Goal: Task Accomplishment & Management: Manage account settings

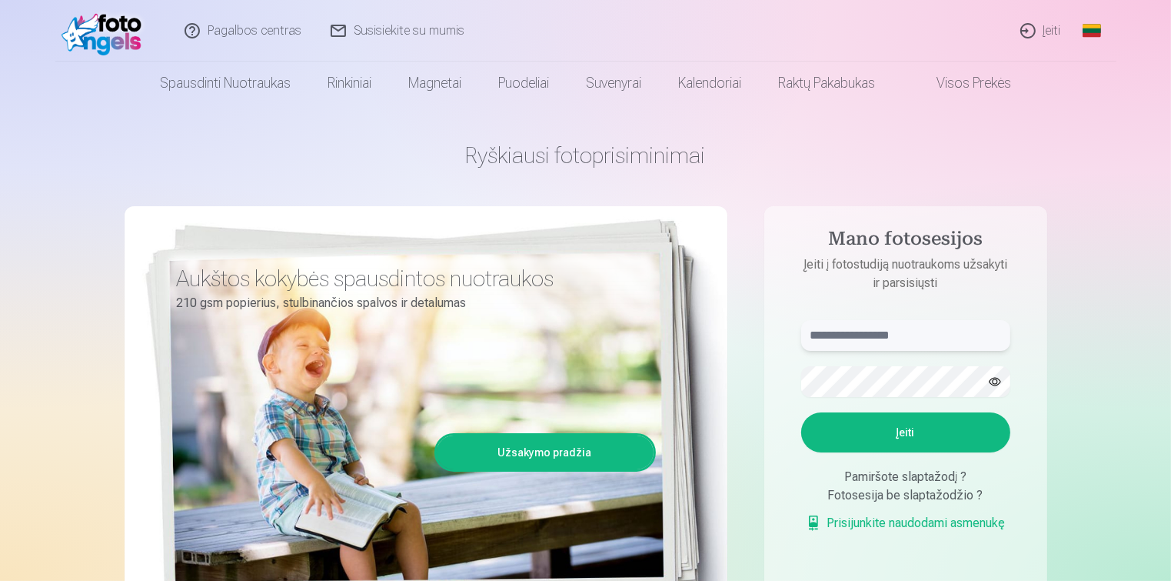
click at [897, 337] on input "text" at bounding box center [905, 335] width 209 height 31
type input "*"
type input "**********"
click at [801, 412] on button "Įeiti" at bounding box center [905, 432] width 209 height 40
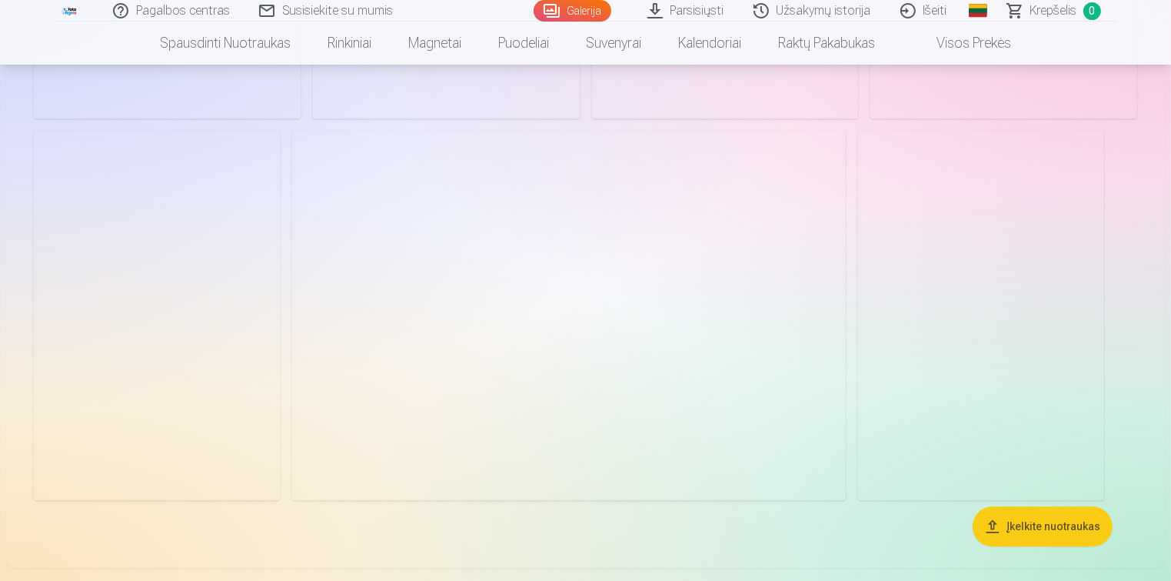
scroll to position [3604, 0]
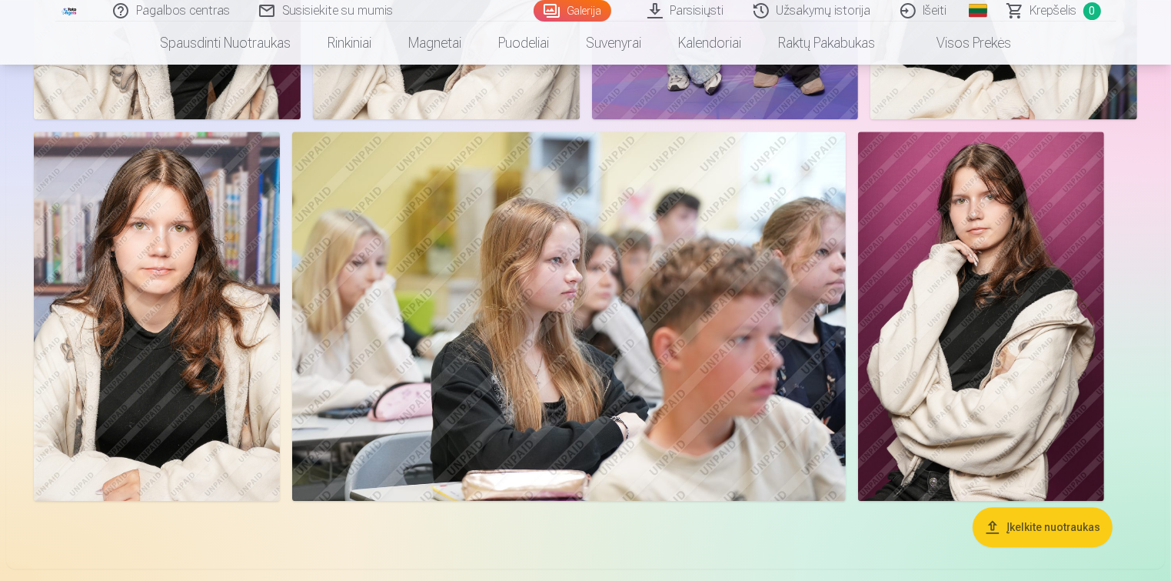
click at [933, 330] on img at bounding box center [981, 316] width 246 height 369
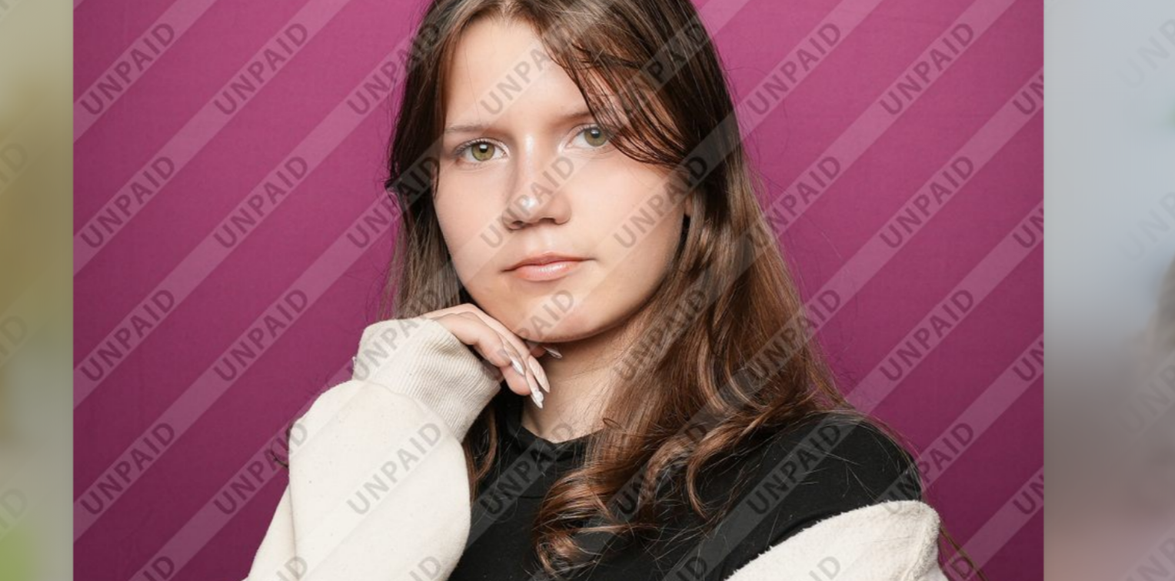
scroll to position [3615, 0]
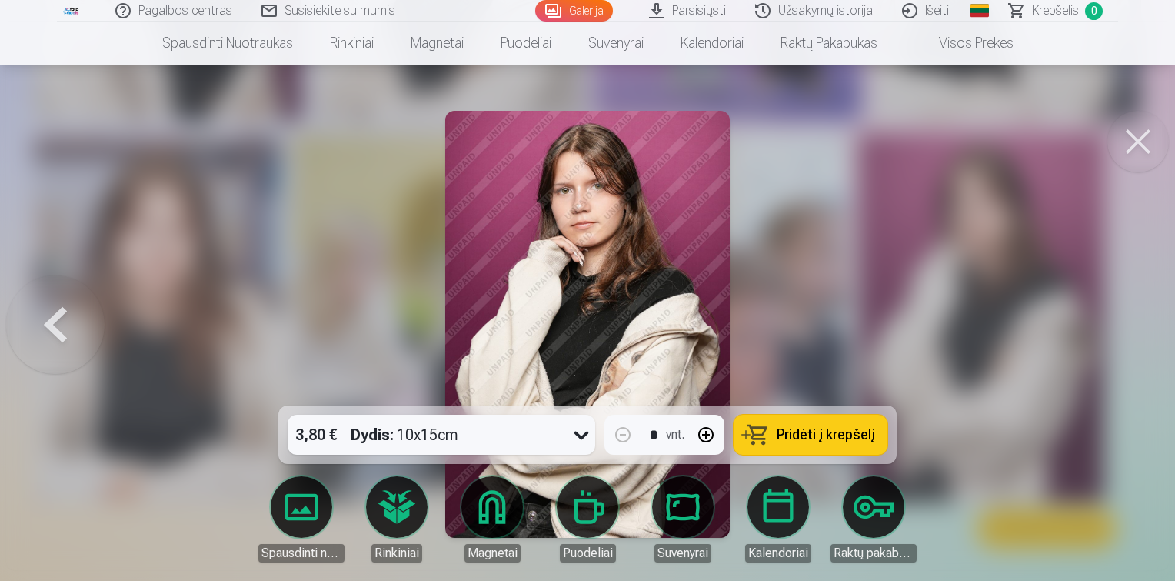
click at [1151, 134] on button at bounding box center [1138, 142] width 62 height 62
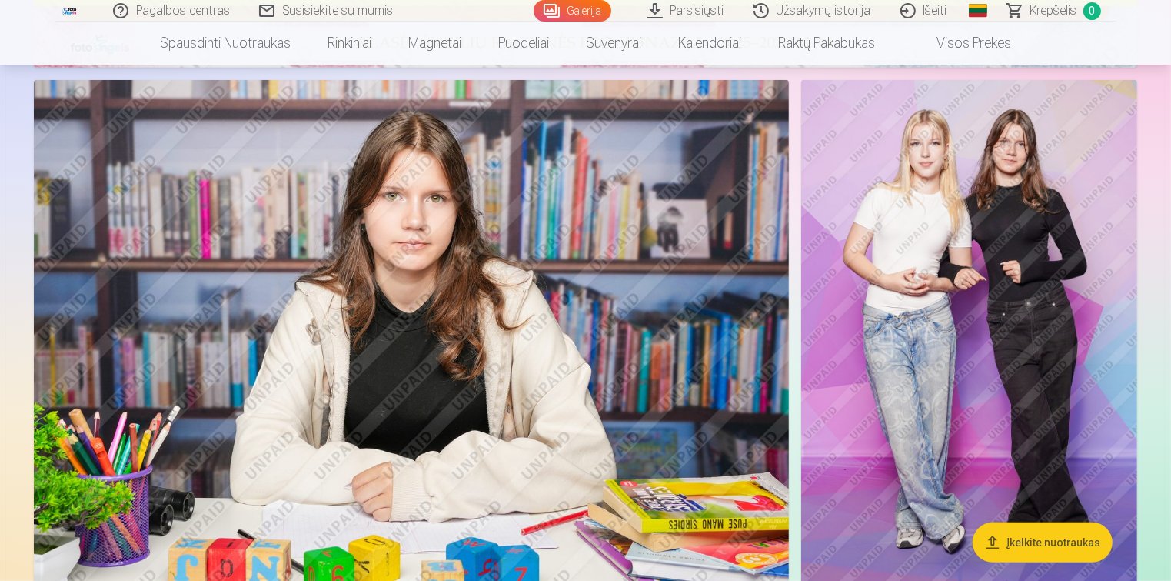
scroll to position [838, 0]
click at [966, 288] on img at bounding box center [969, 331] width 336 height 504
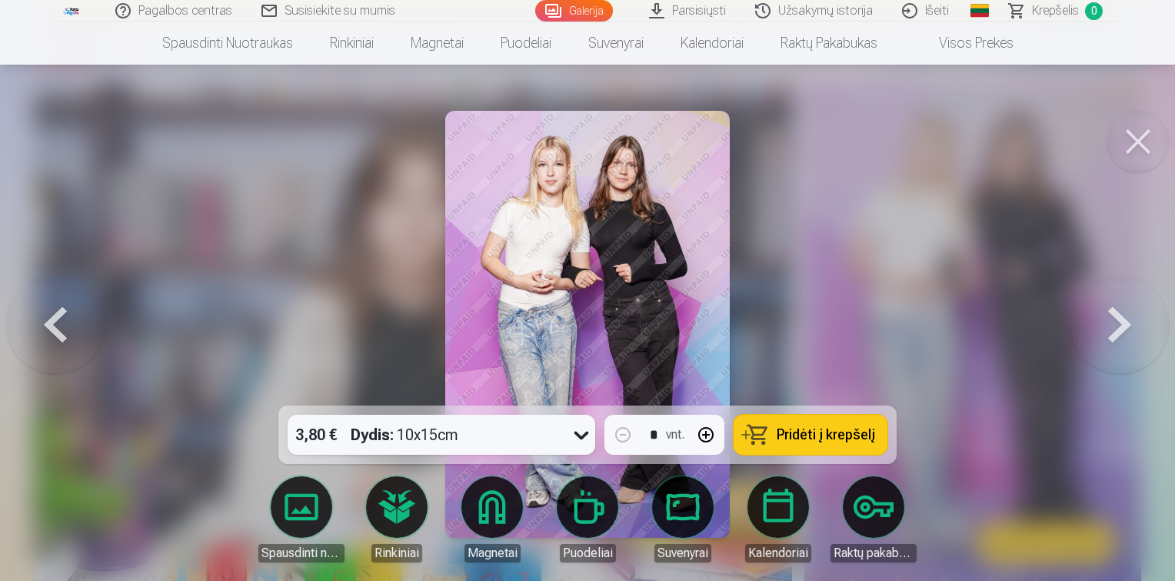
click at [998, 267] on div at bounding box center [587, 290] width 1175 height 581
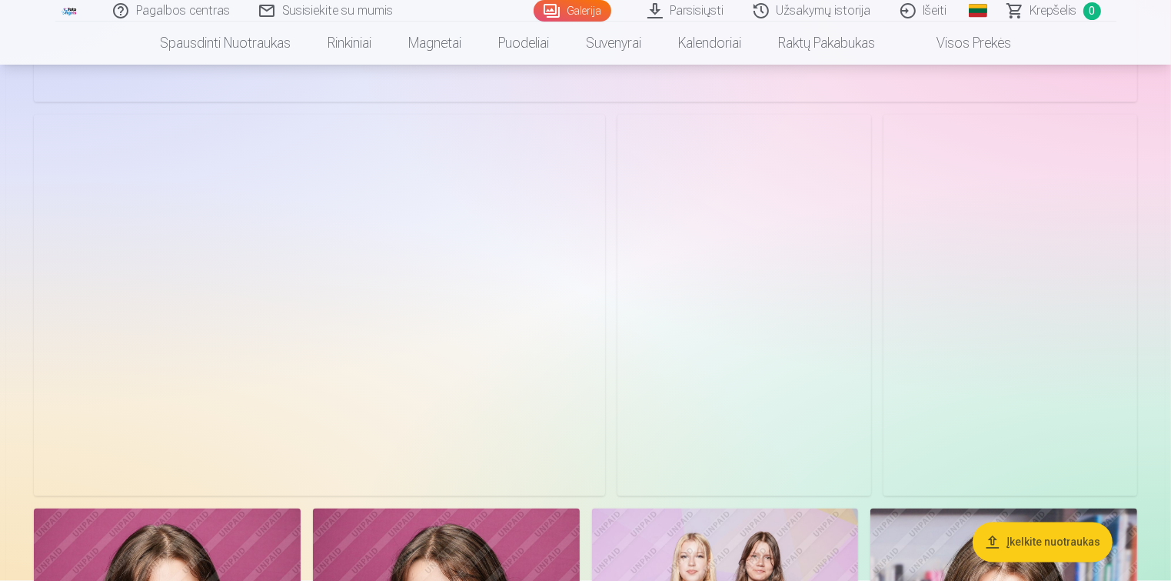
scroll to position [2816, 0]
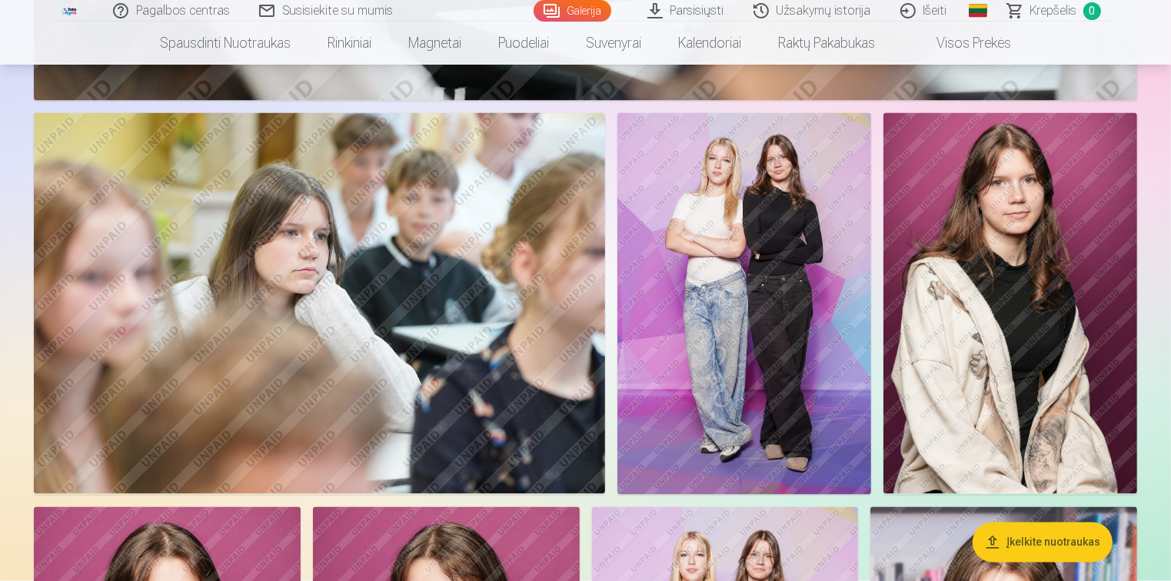
click at [758, 348] on img at bounding box center [745, 303] width 254 height 381
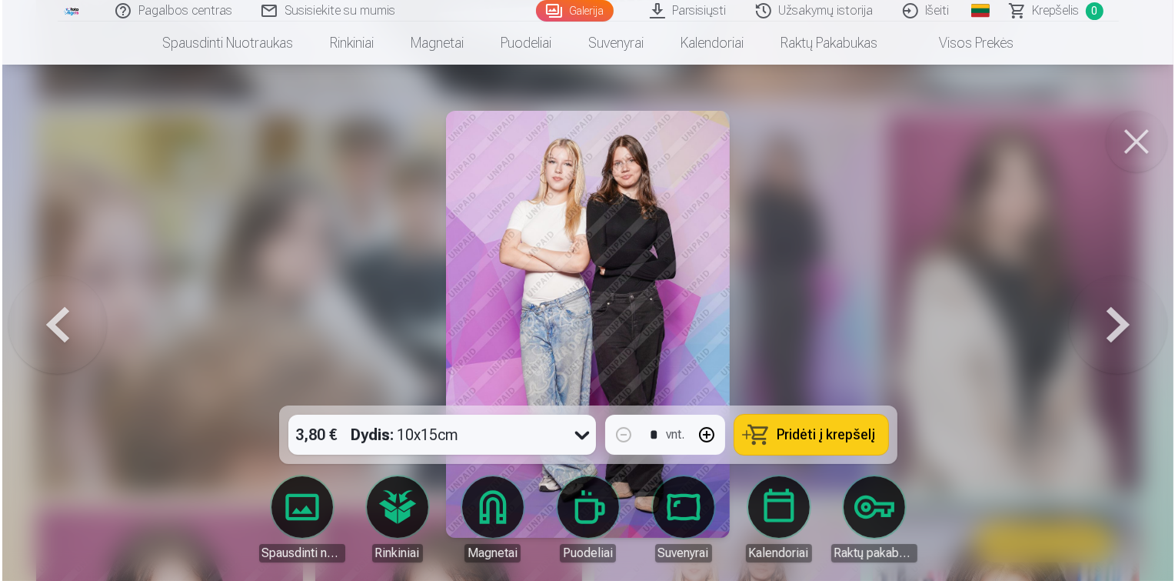
scroll to position [2822, 0]
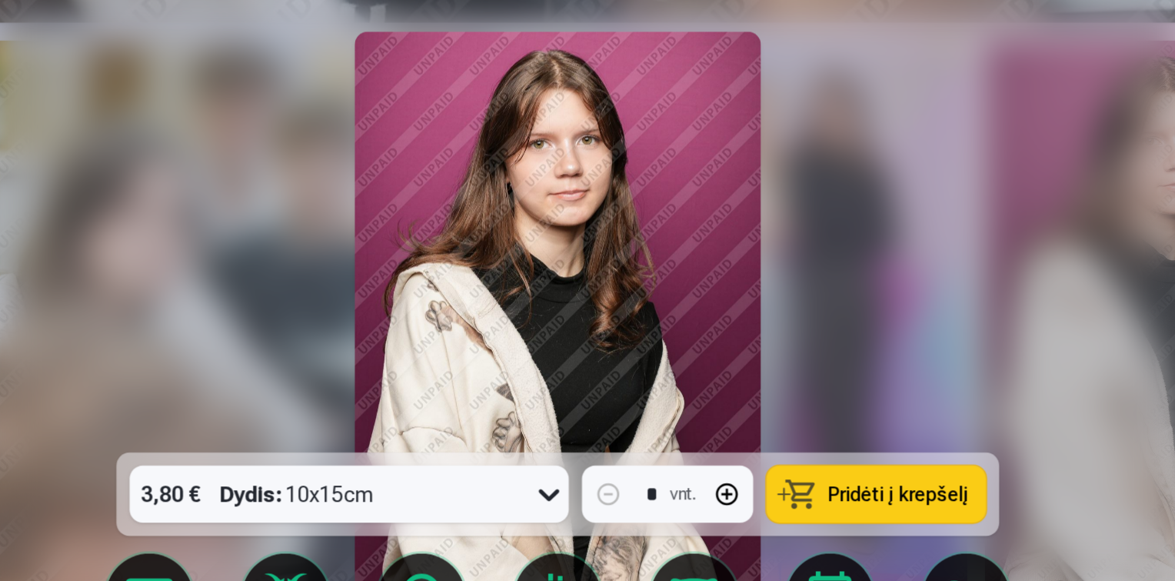
scroll to position [2822, 0]
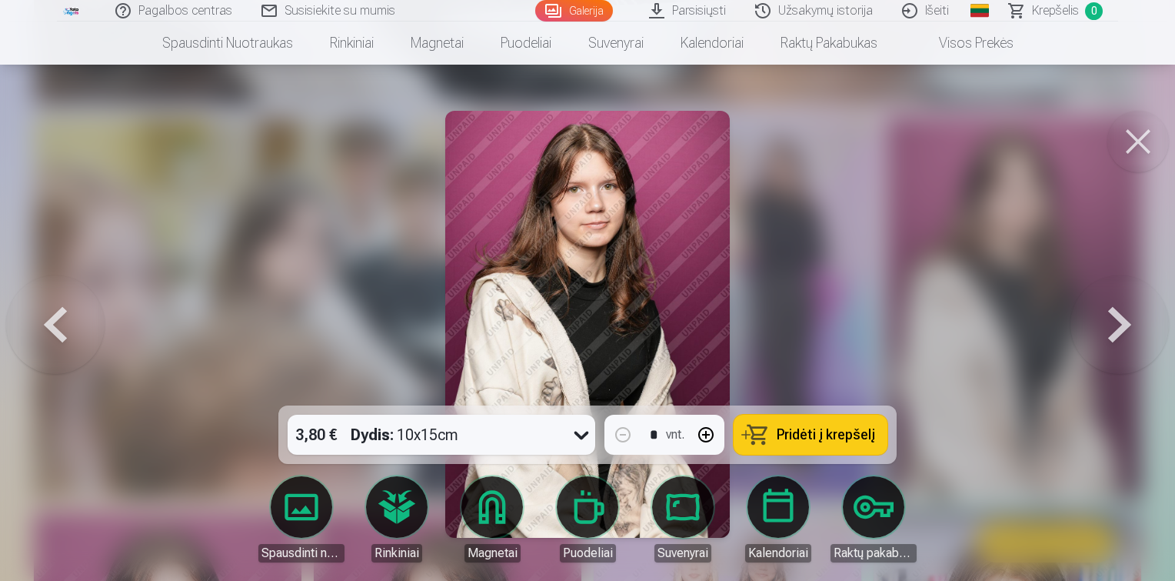
click at [1148, 138] on button at bounding box center [1138, 142] width 62 height 62
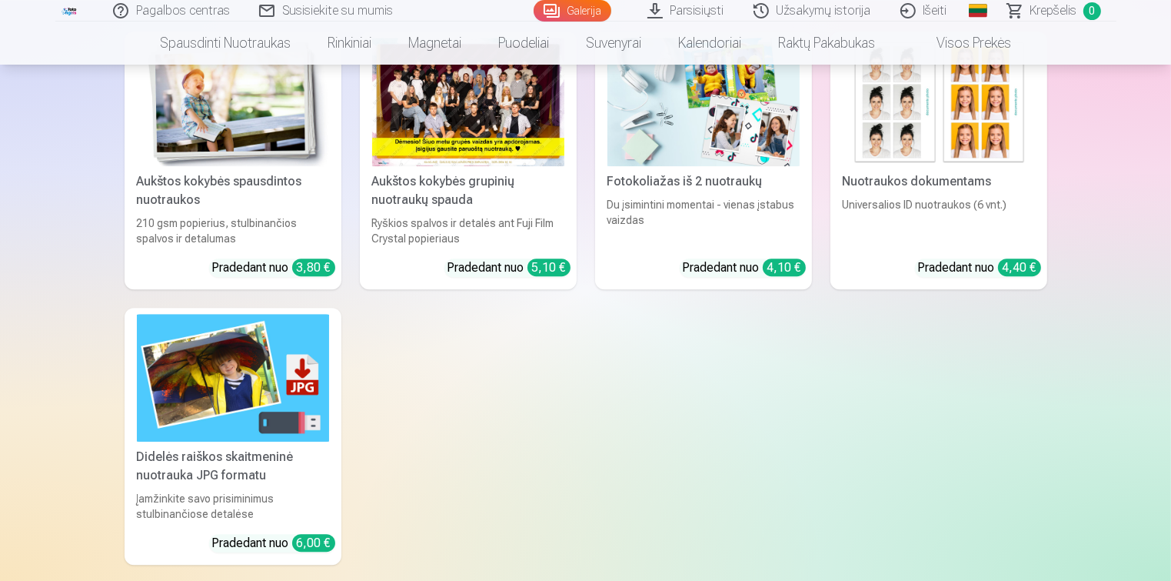
scroll to position [4239, 0]
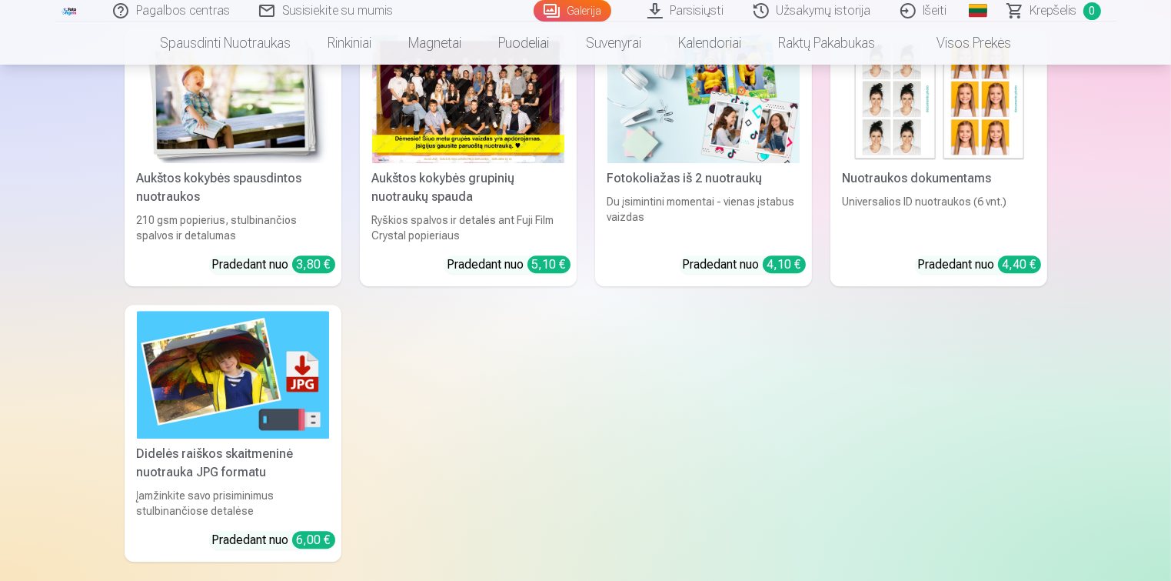
click at [484, 139] on div at bounding box center [468, 99] width 192 height 128
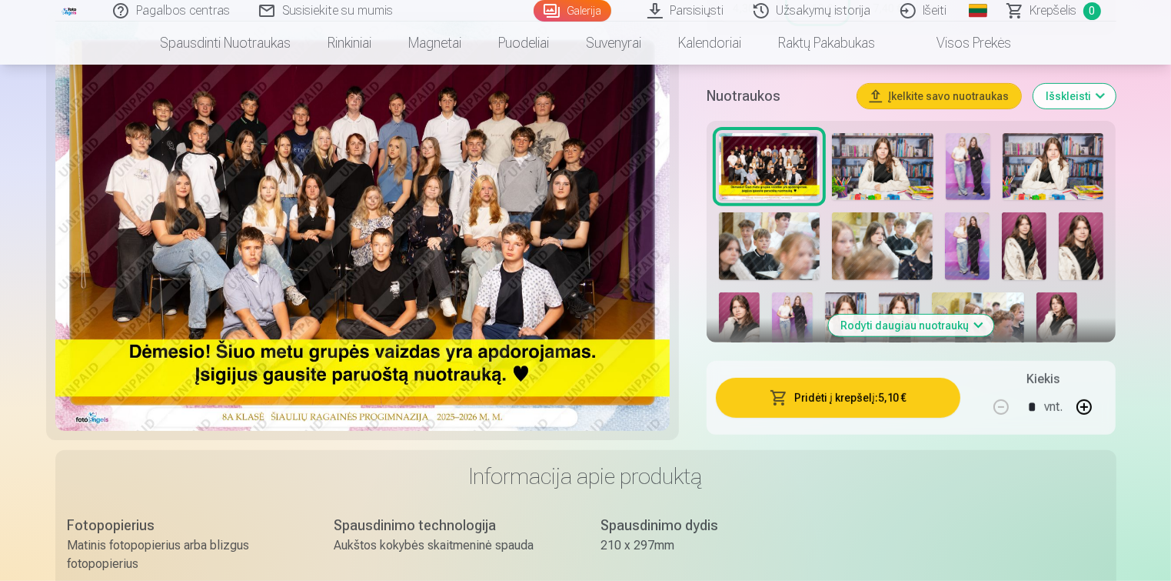
scroll to position [549, 0]
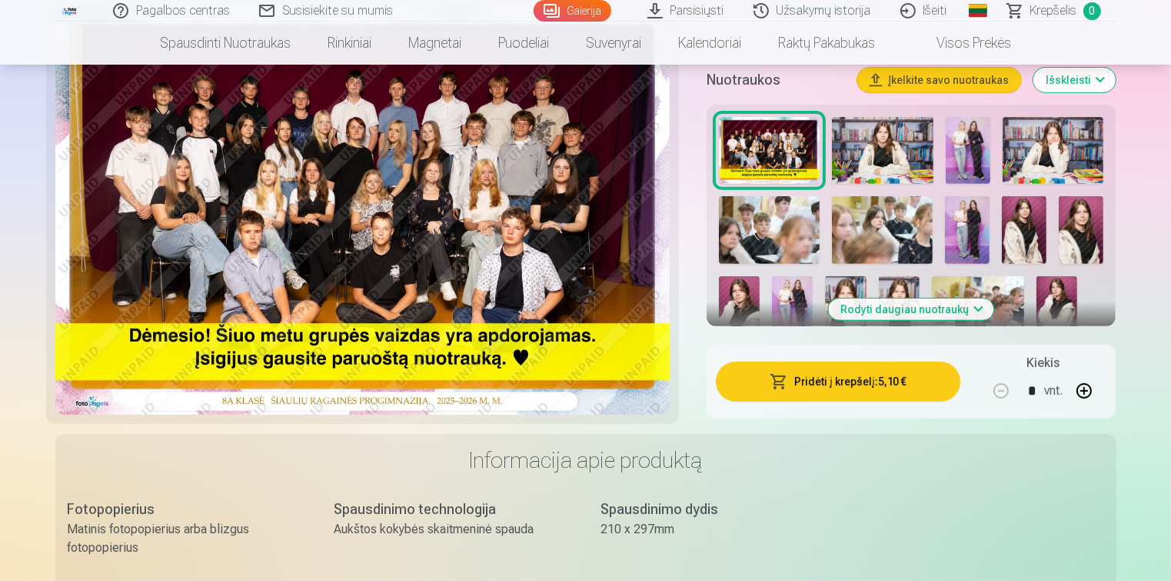
click at [926, 245] on img at bounding box center [882, 229] width 101 height 67
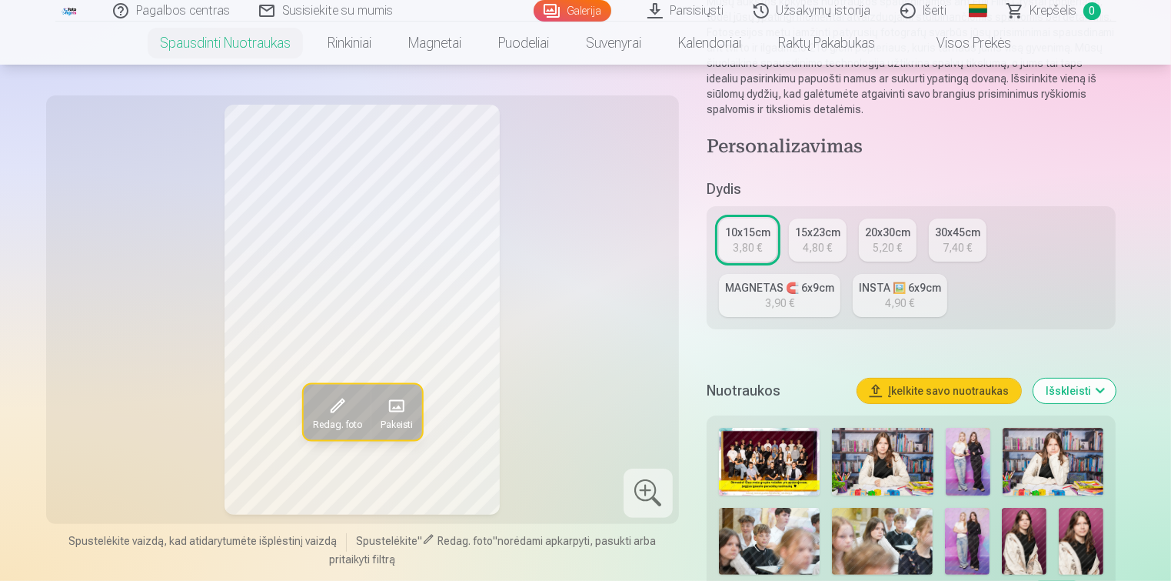
scroll to position [218, 0]
click at [794, 286] on div "MAGNETAS 🧲 6x9cm" at bounding box center [779, 288] width 109 height 15
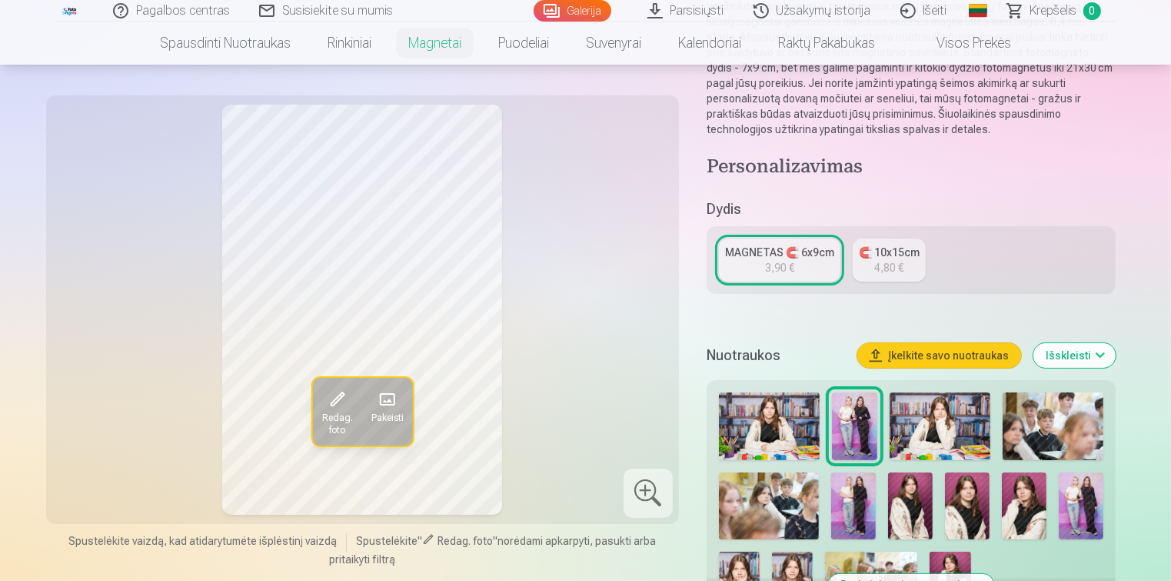
scroll to position [185, 0]
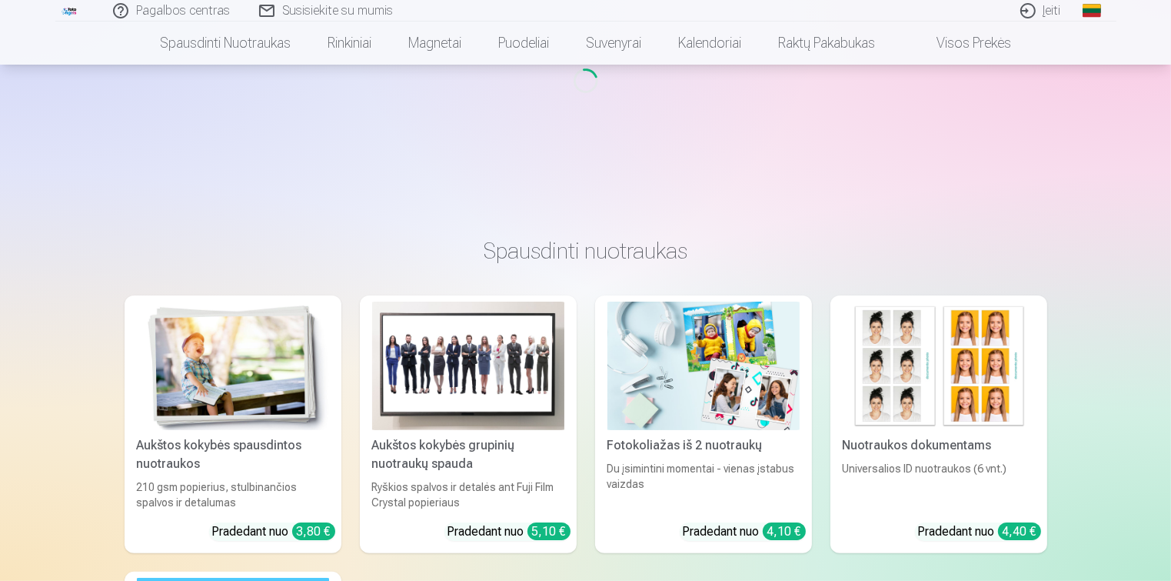
scroll to position [181, 0]
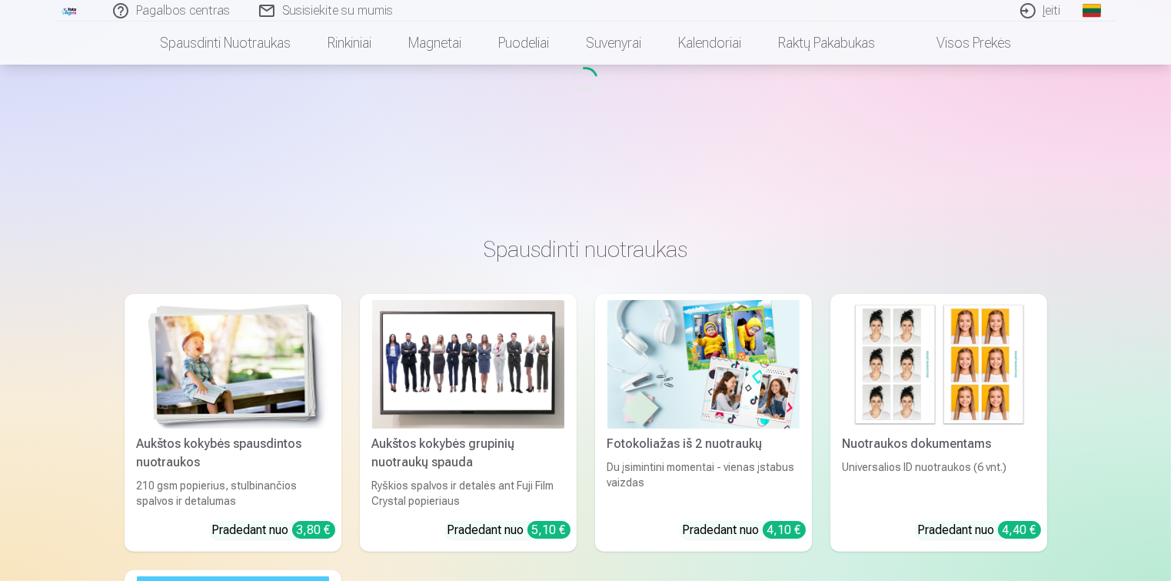
scroll to position [2822, 0]
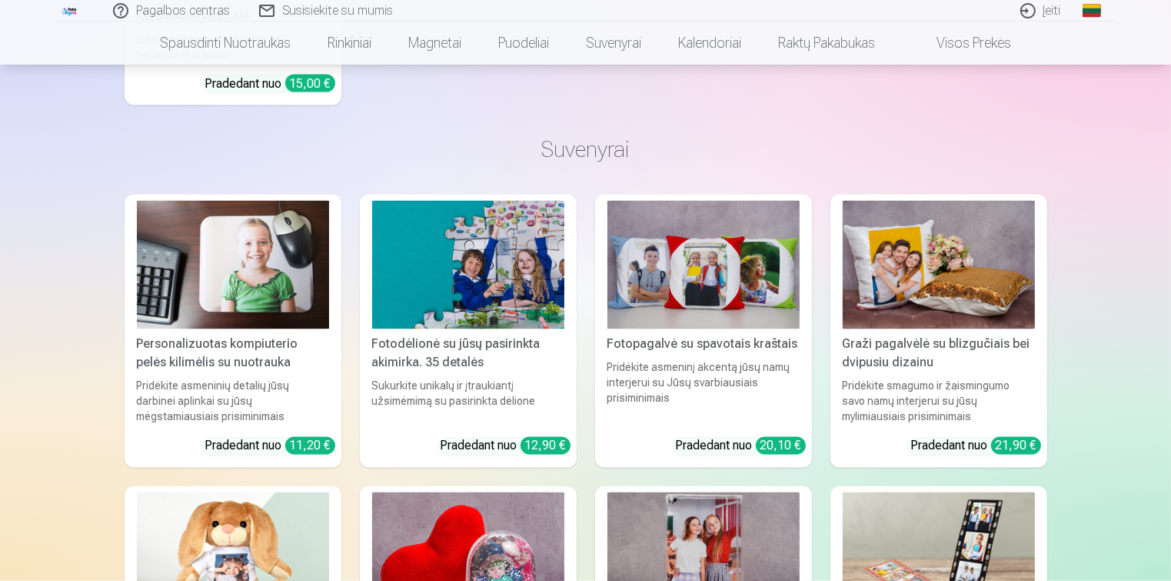
scroll to position [838, 0]
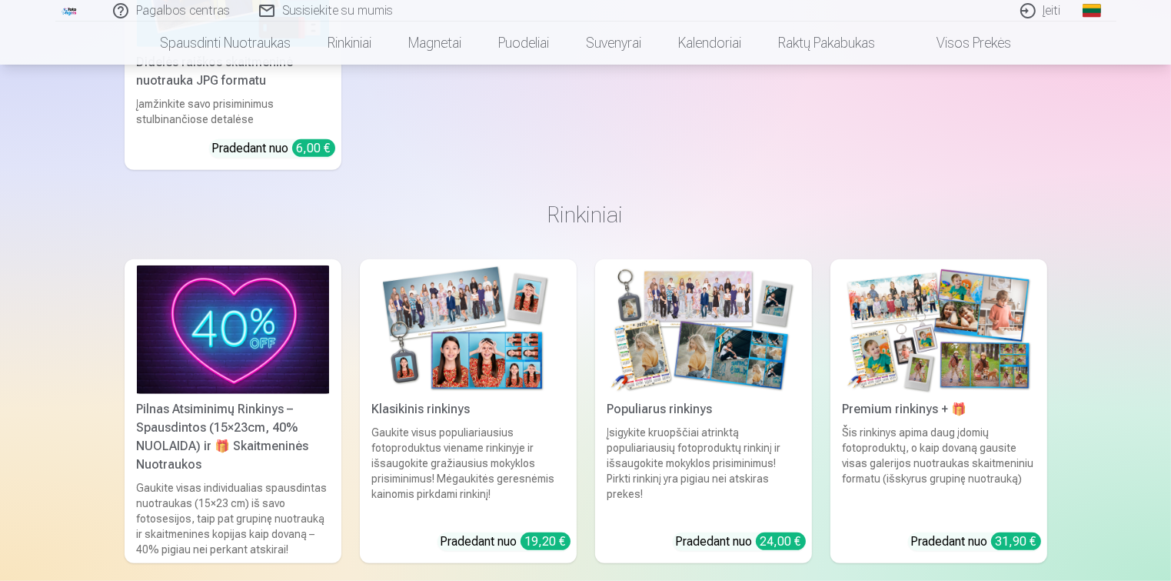
scroll to position [3615, 0]
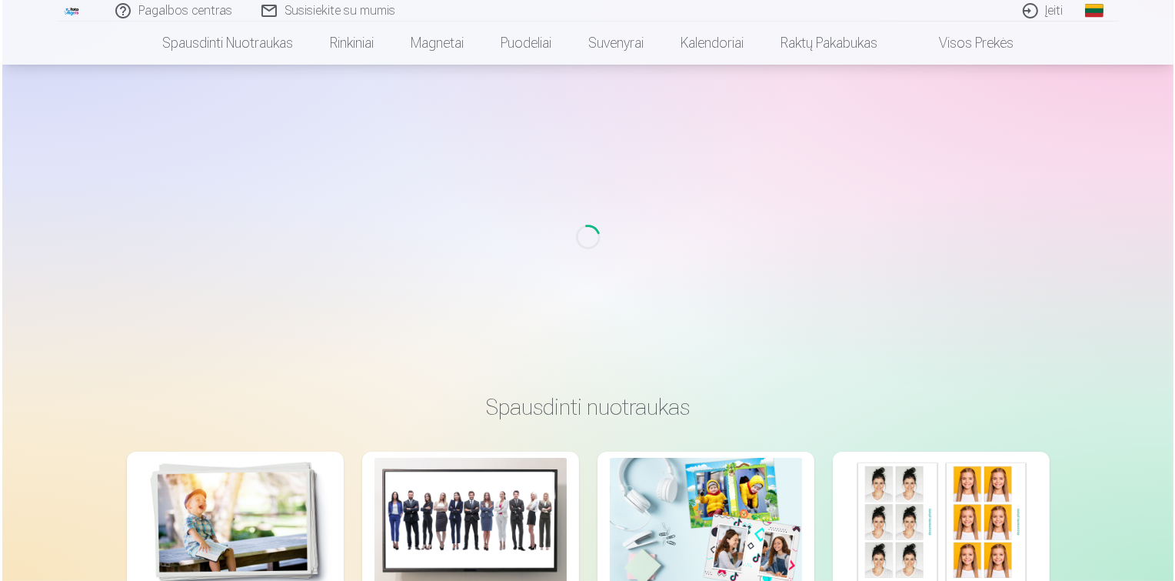
scroll to position [11, 0]
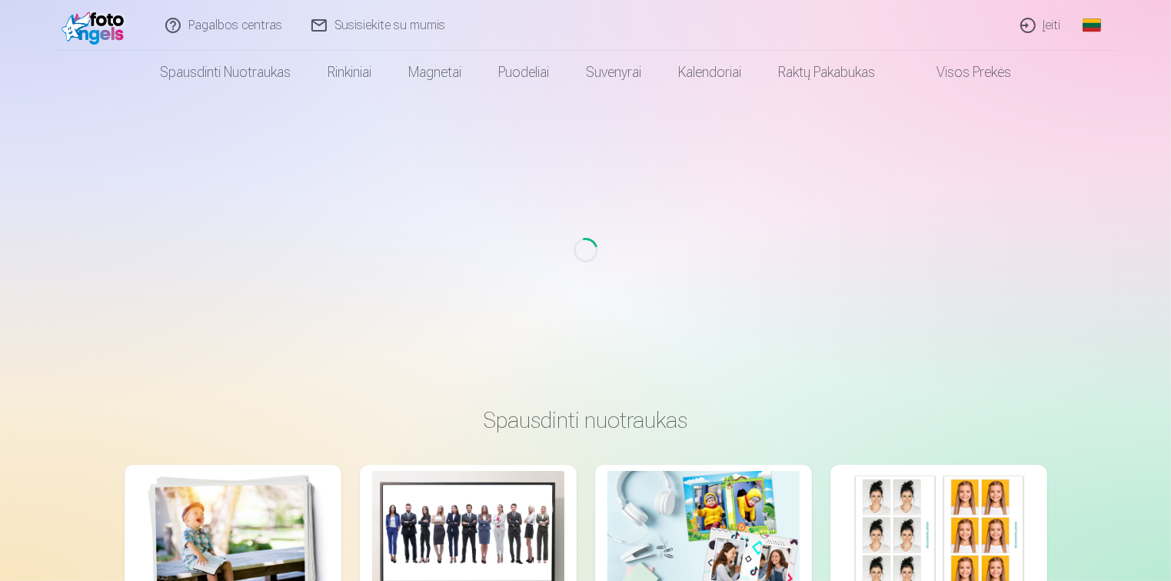
click at [1029, 25] on link "Įeiti" at bounding box center [1042, 25] width 70 height 51
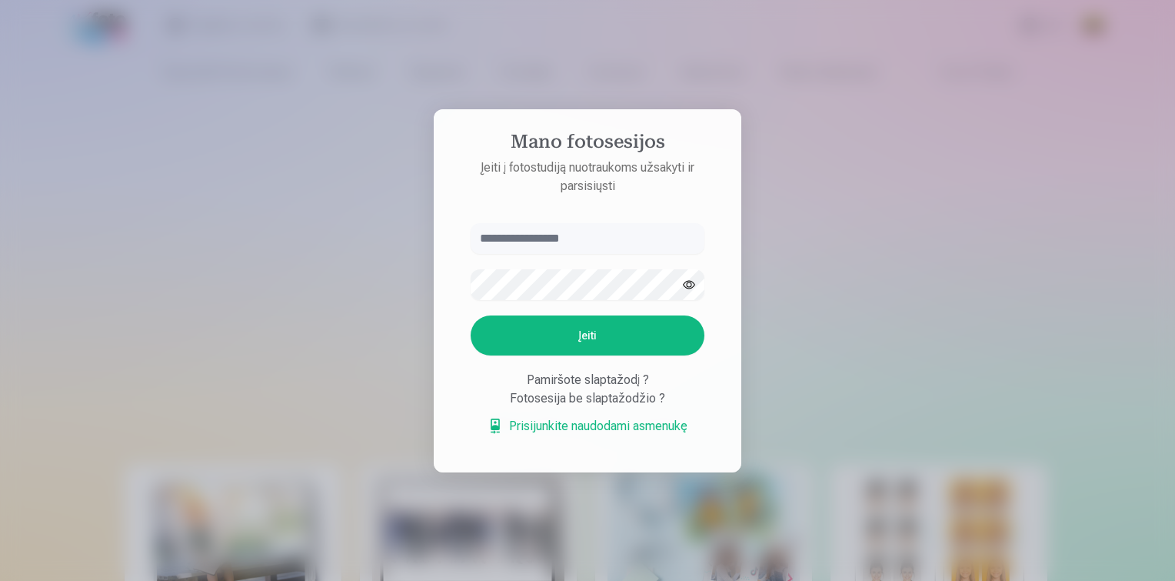
click at [596, 230] on input "text" at bounding box center [588, 238] width 234 height 31
type input "**********"
click at [471, 315] on button "Įeiti" at bounding box center [588, 335] width 234 height 40
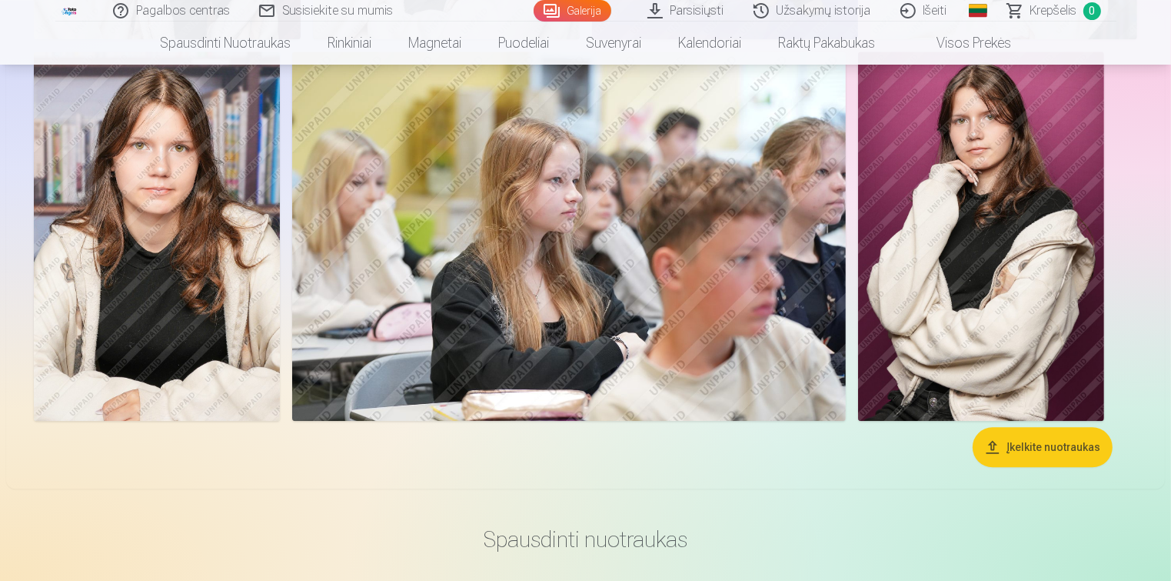
scroll to position [3573, 0]
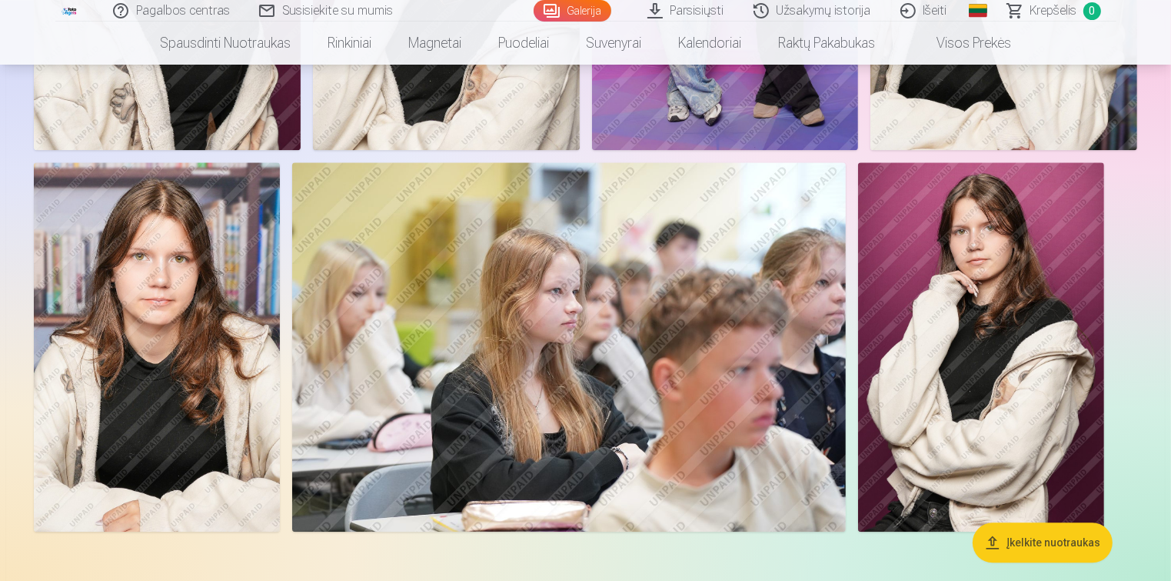
click at [953, 298] on img at bounding box center [981, 346] width 246 height 369
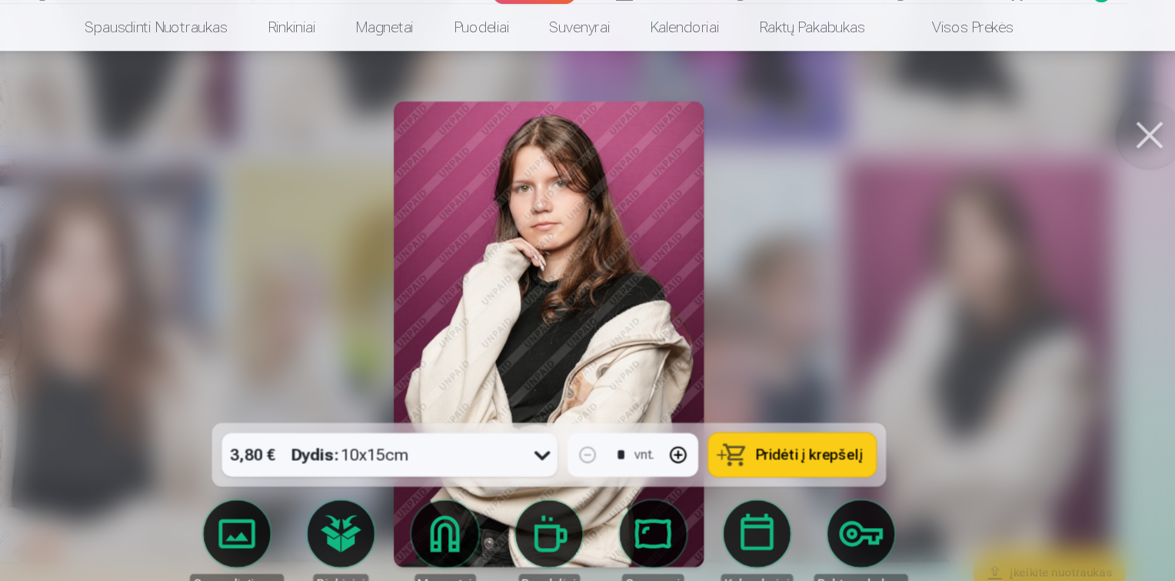
scroll to position [3584, 0]
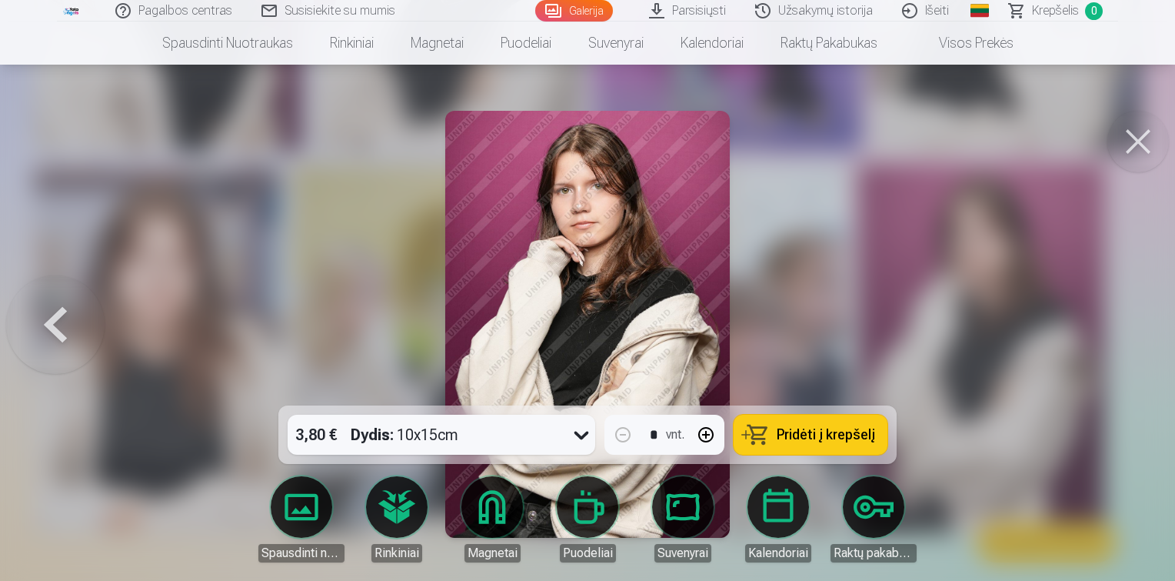
click at [1154, 146] on button at bounding box center [1138, 142] width 62 height 62
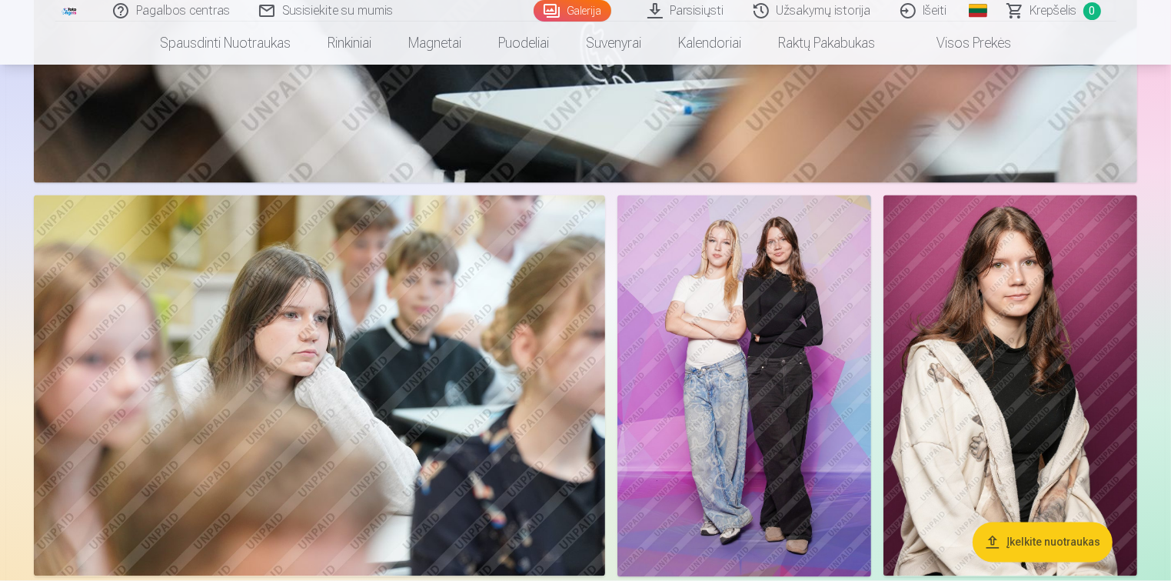
scroll to position [2735, 0]
